Goal: Task Accomplishment & Management: Manage account settings

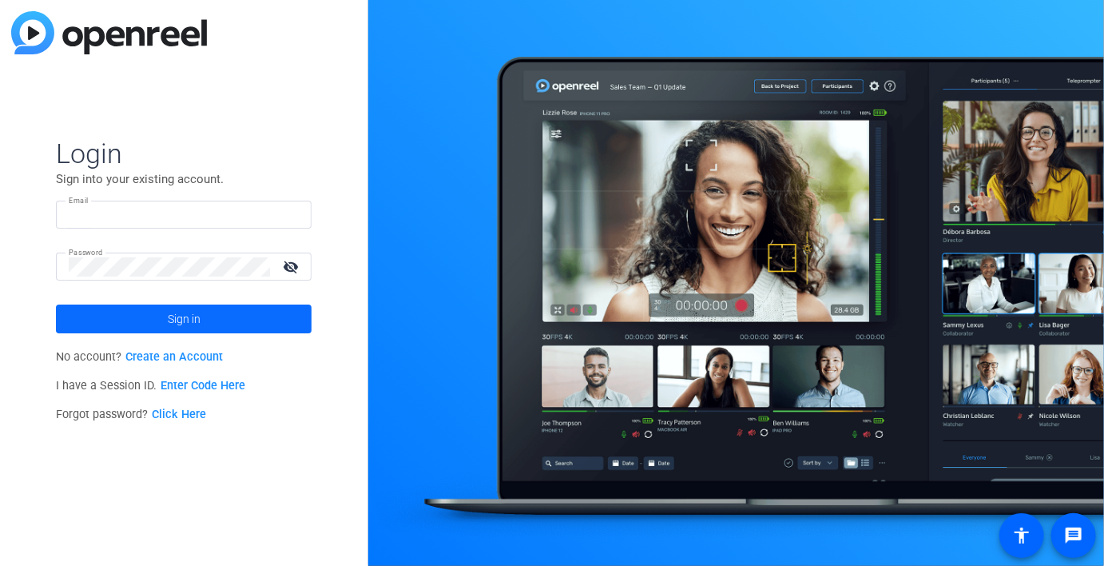
type input "[PERSON_NAME][EMAIL_ADDRESS][DOMAIN_NAME]"
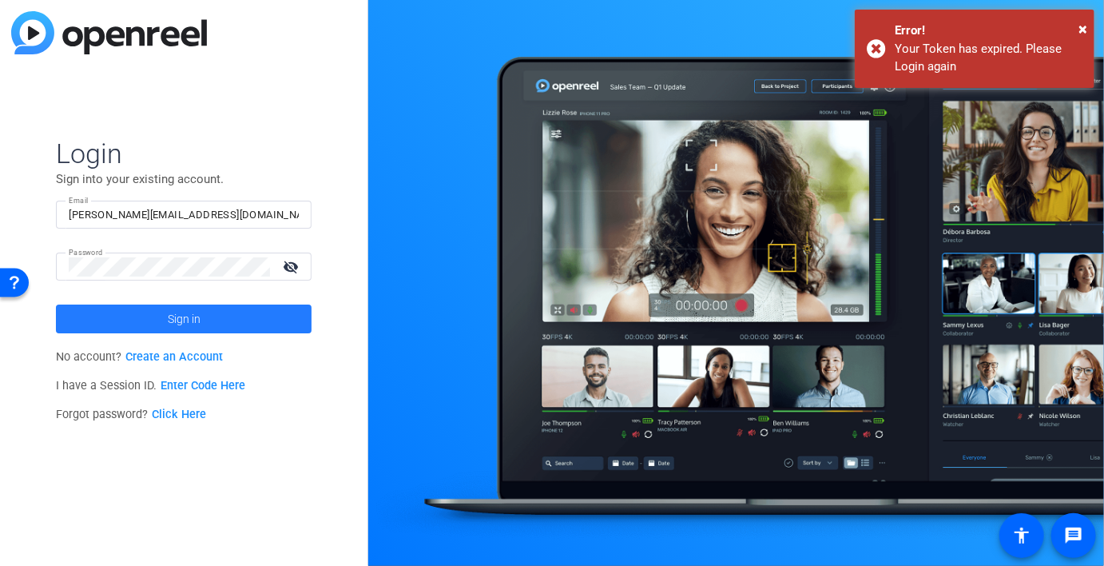
click at [221, 325] on span at bounding box center [184, 319] width 256 height 38
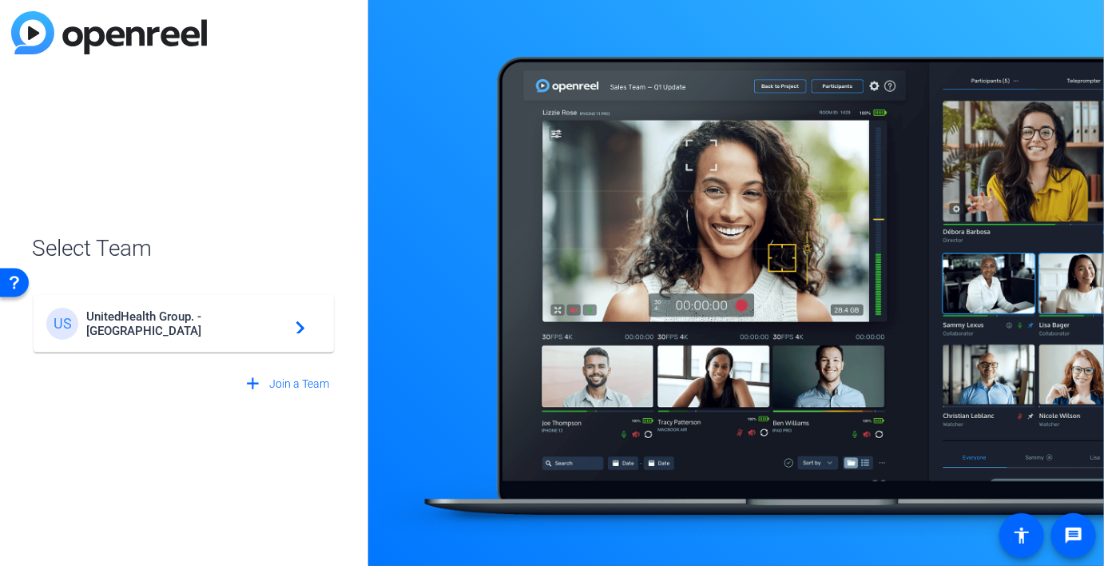
click at [179, 319] on span "UnitedHealth Group. - [GEOGRAPHIC_DATA]" at bounding box center [186, 323] width 200 height 29
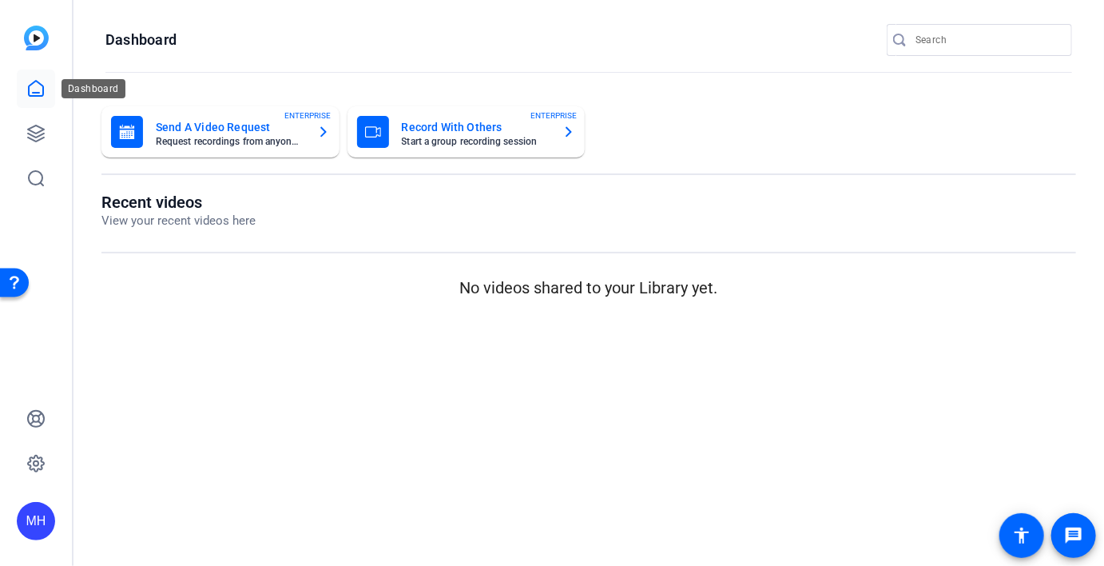
click at [38, 89] on icon at bounding box center [35, 88] width 19 height 19
click at [28, 132] on icon at bounding box center [35, 133] width 19 height 19
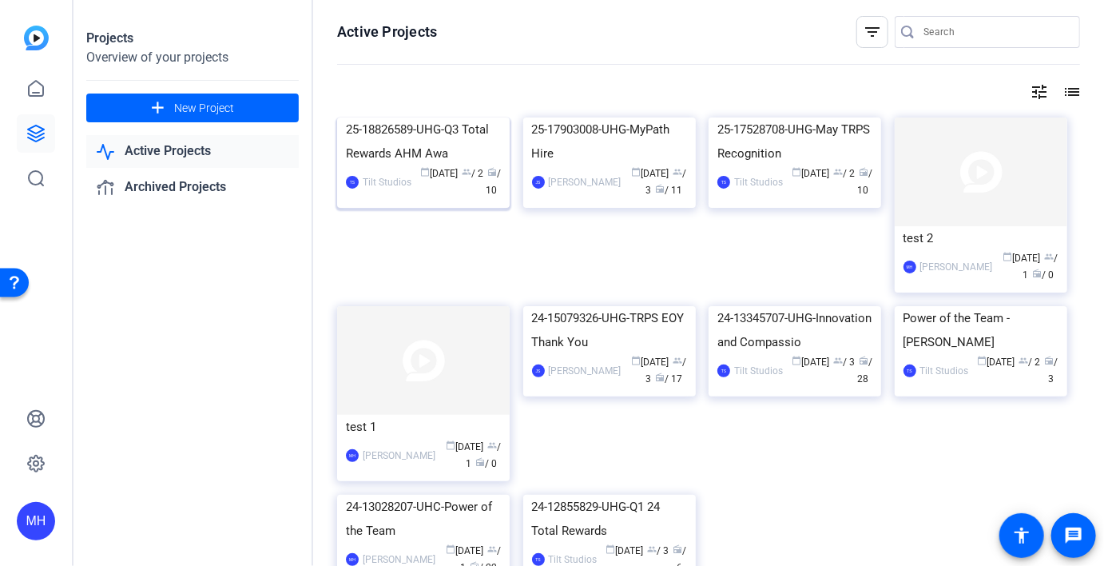
click at [404, 117] on img at bounding box center [423, 117] width 173 height 0
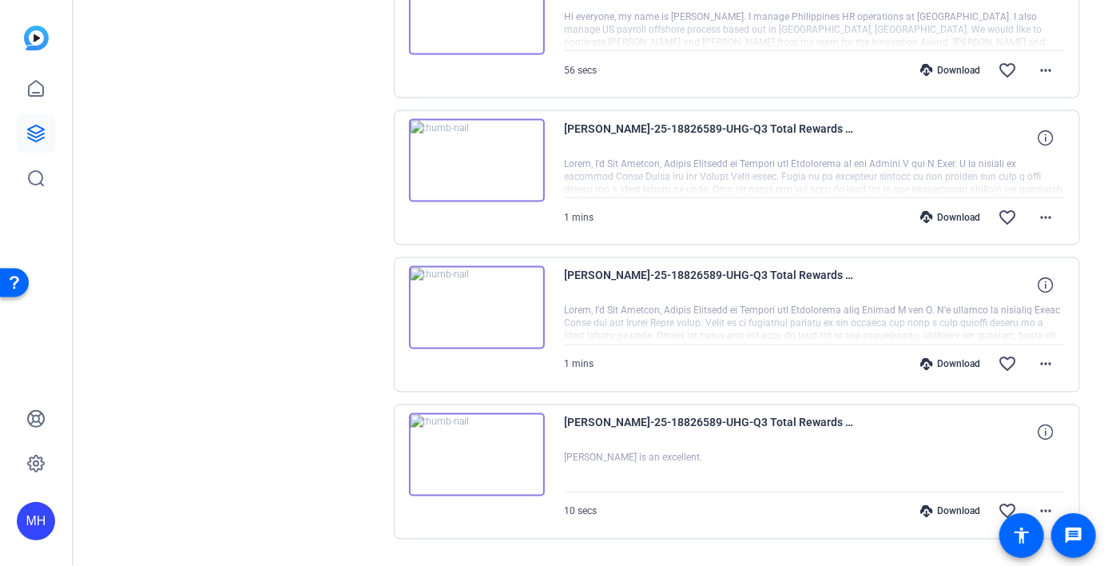
scroll to position [1167, 0]
